Goal: Task Accomplishment & Management: Use online tool/utility

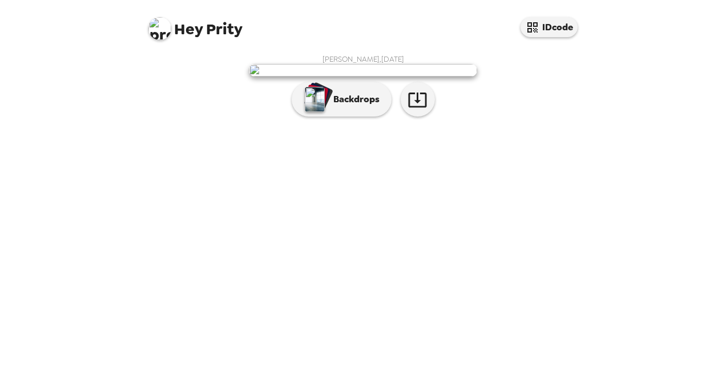
scroll to position [27, 0]
click at [314, 112] on img "button" at bounding box center [315, 99] width 20 height 25
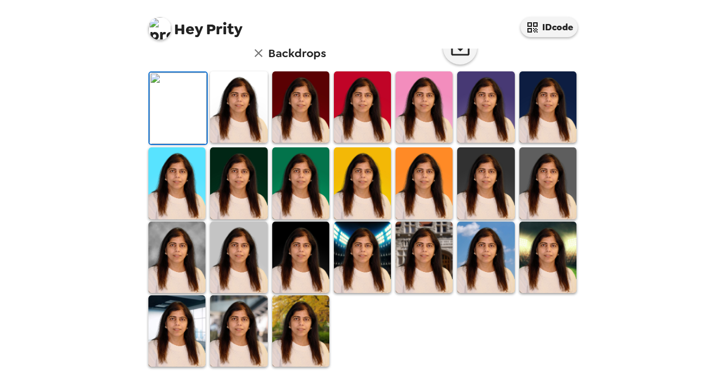
scroll to position [183, 0]
click at [539, 143] on img at bounding box center [547, 106] width 57 height 71
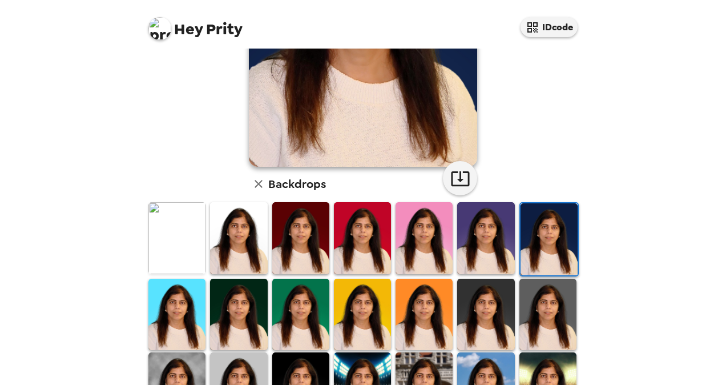
click at [542, 312] on img at bounding box center [547, 313] width 57 height 71
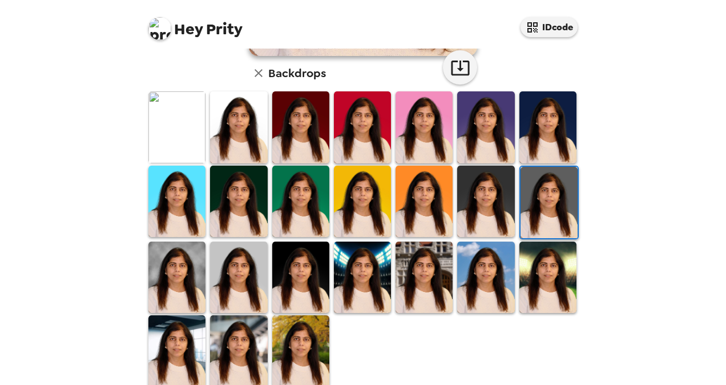
scroll to position [295, 0]
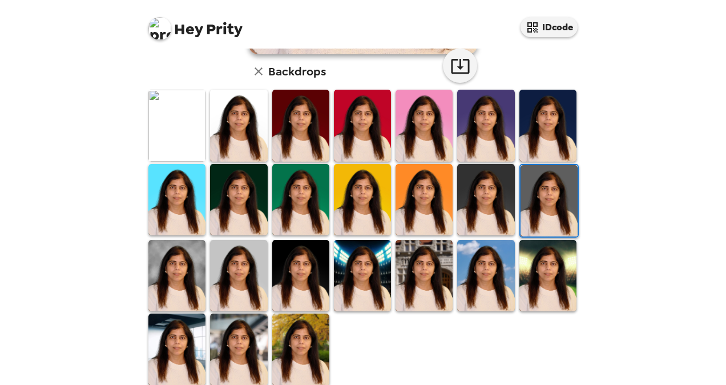
click at [299, 270] on img at bounding box center [300, 275] width 57 height 71
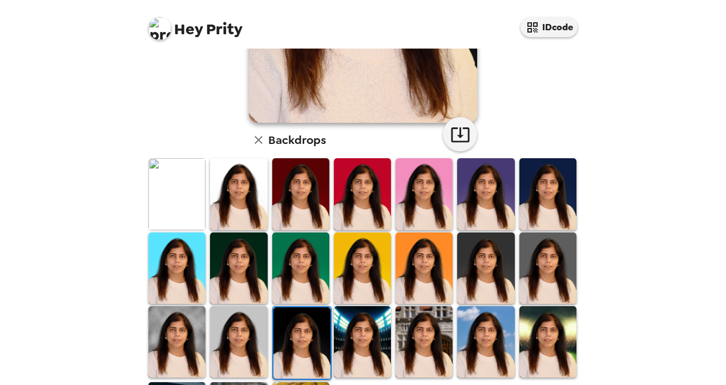
scroll to position [307, 0]
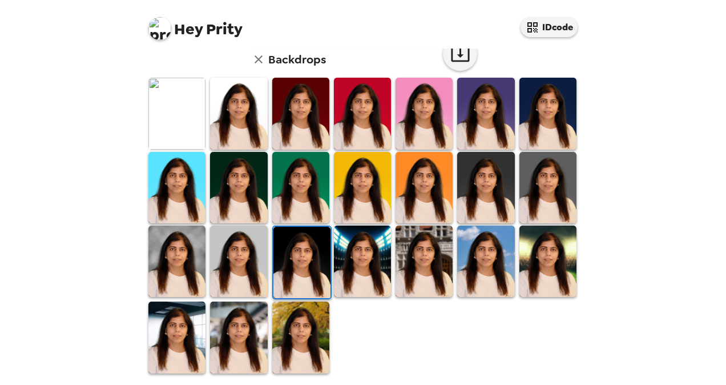
click at [297, 313] on img at bounding box center [300, 336] width 57 height 71
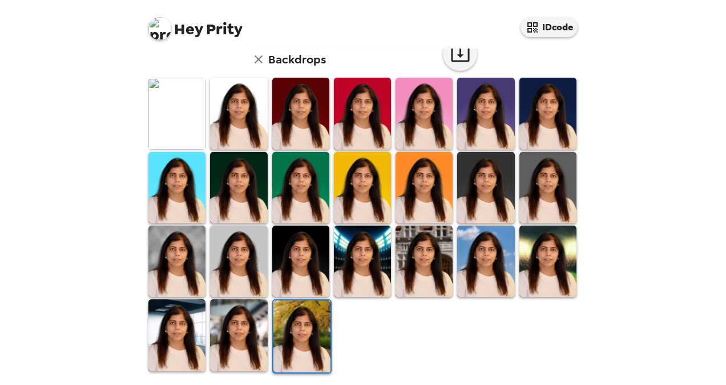
click at [240, 313] on img at bounding box center [238, 334] width 57 height 71
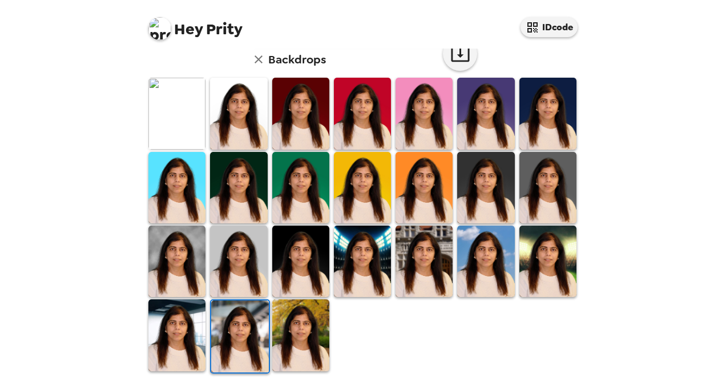
click at [311, 310] on img at bounding box center [300, 334] width 57 height 71
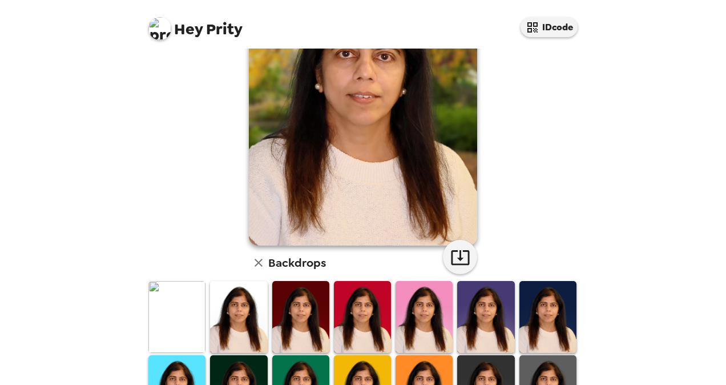
scroll to position [0, 0]
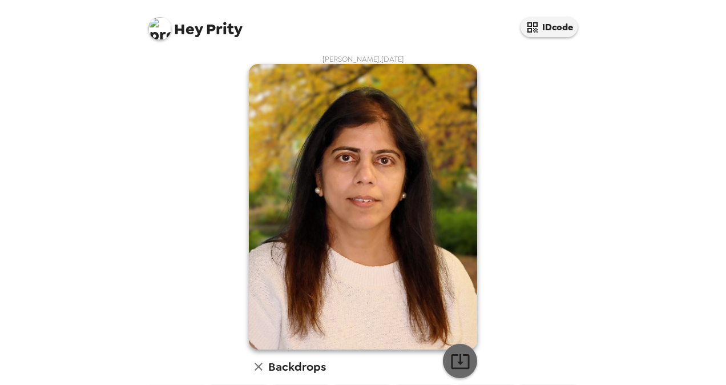
click at [459, 361] on icon "button" at bounding box center [460, 361] width 20 height 20
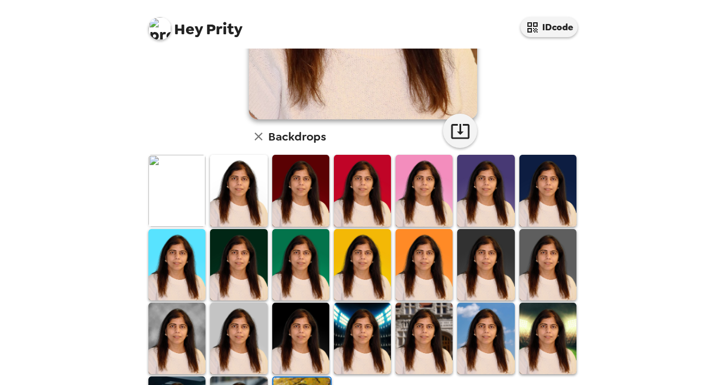
scroll to position [307, 0]
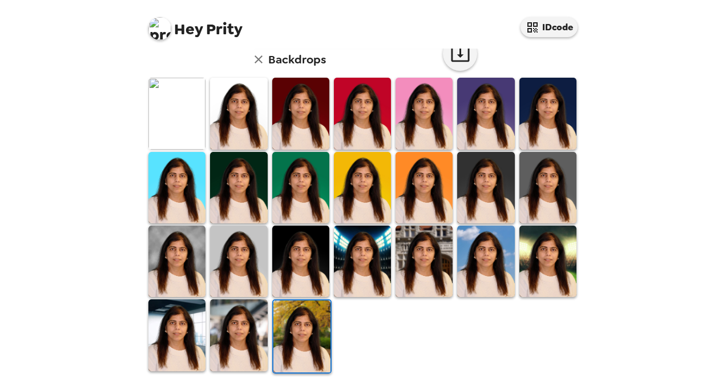
click at [240, 329] on img at bounding box center [238, 334] width 57 height 71
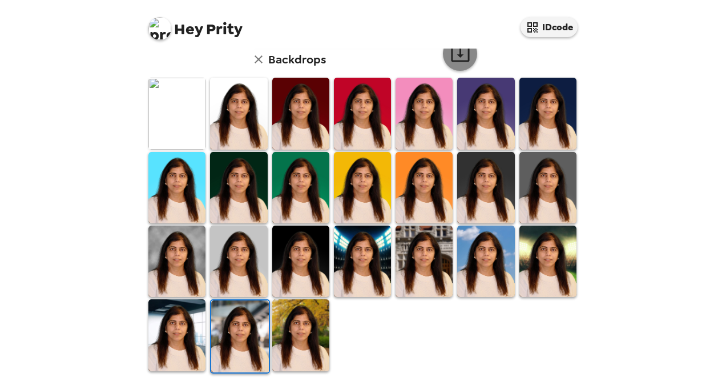
click at [455, 50] on icon "button" at bounding box center [460, 54] width 18 height 15
click at [539, 255] on img at bounding box center [547, 260] width 57 height 71
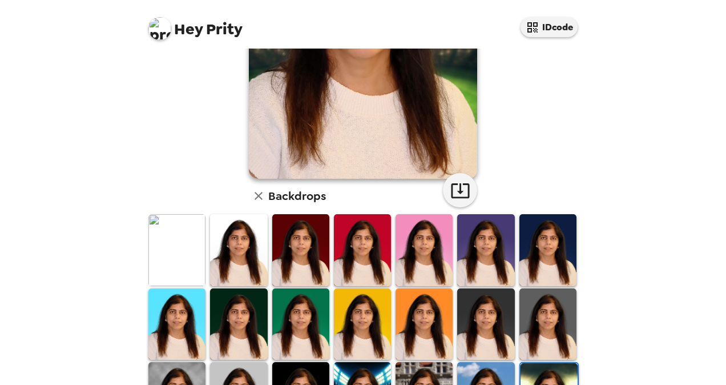
scroll to position [174, 0]
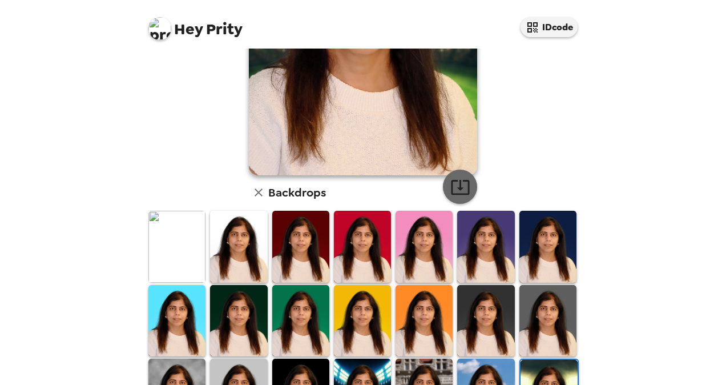
click at [453, 190] on icon "button" at bounding box center [460, 187] width 20 height 20
click at [481, 307] on img at bounding box center [485, 320] width 57 height 71
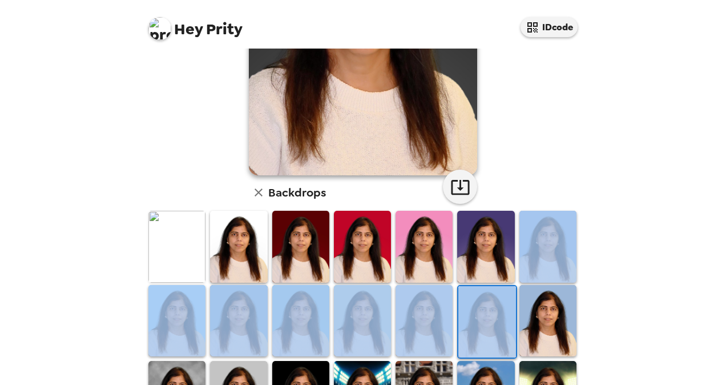
drag, startPoint x: 582, startPoint y: 266, endPoint x: 579, endPoint y: 354, distance: 87.9
click at [579, 354] on div "[PERSON_NAME] , [DATE] Backdrops" at bounding box center [363, 193] width 457 height 639
drag, startPoint x: 579, startPoint y: 354, endPoint x: 624, endPoint y: 282, distance: 85.2
click at [624, 282] on div "Hey Prity IDcode [PERSON_NAME] , [DATE] Backdrops" at bounding box center [363, 192] width 726 height 385
click at [611, 285] on div "Hey Prity IDcode [PERSON_NAME] , [DATE] Backdrops" at bounding box center [363, 192] width 726 height 385
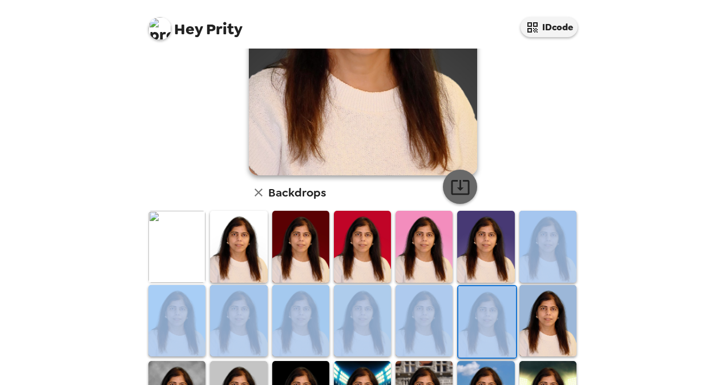
click at [451, 188] on icon "button" at bounding box center [460, 187] width 18 height 15
click at [677, 225] on div "Hey Prity IDcode [PERSON_NAME] , [DATE] Backdrops" at bounding box center [363, 192] width 726 height 385
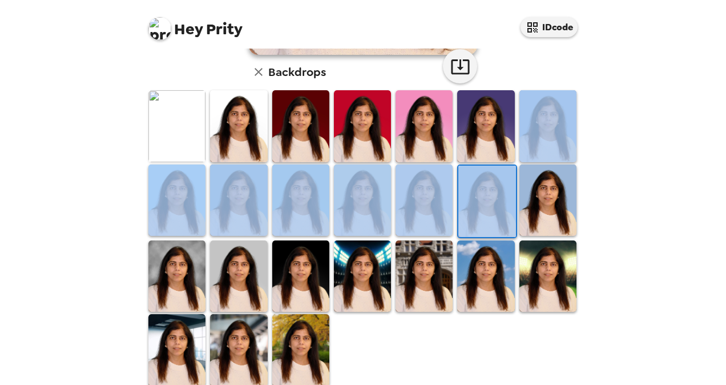
scroll to position [307, 0]
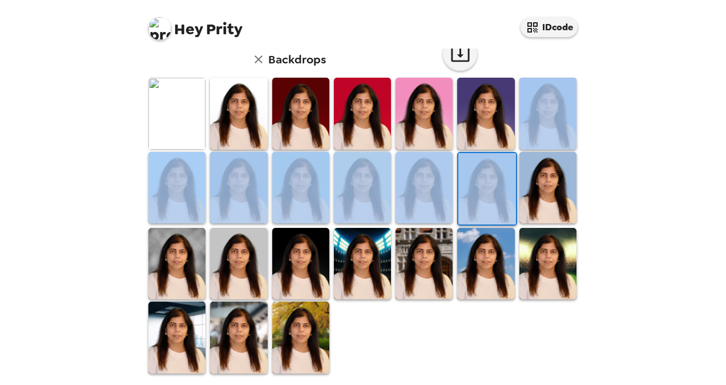
drag, startPoint x: 361, startPoint y: 273, endPoint x: 636, endPoint y: 203, distance: 283.7
click at [361, 272] on img at bounding box center [362, 263] width 57 height 71
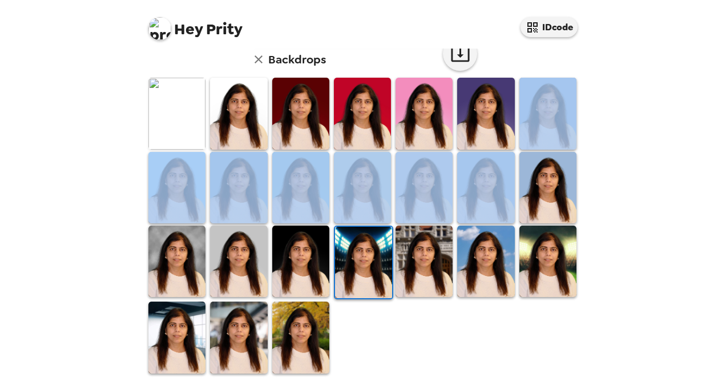
click at [428, 258] on img at bounding box center [423, 260] width 57 height 71
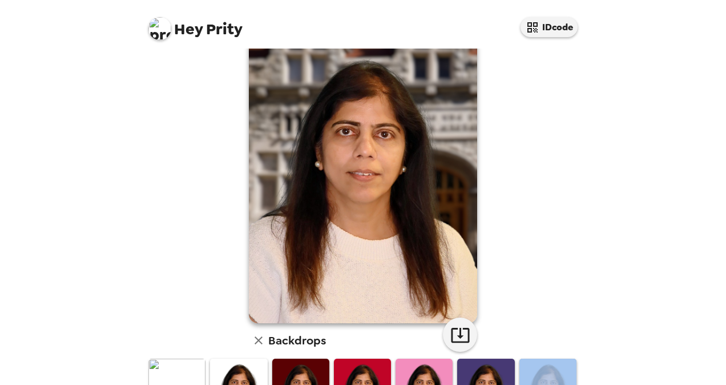
scroll to position [0, 0]
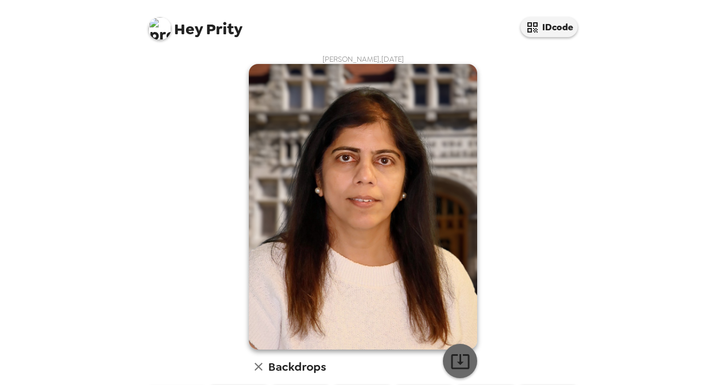
click at [457, 361] on icon "button" at bounding box center [460, 361] width 20 height 20
